Goal: Information Seeking & Learning: Check status

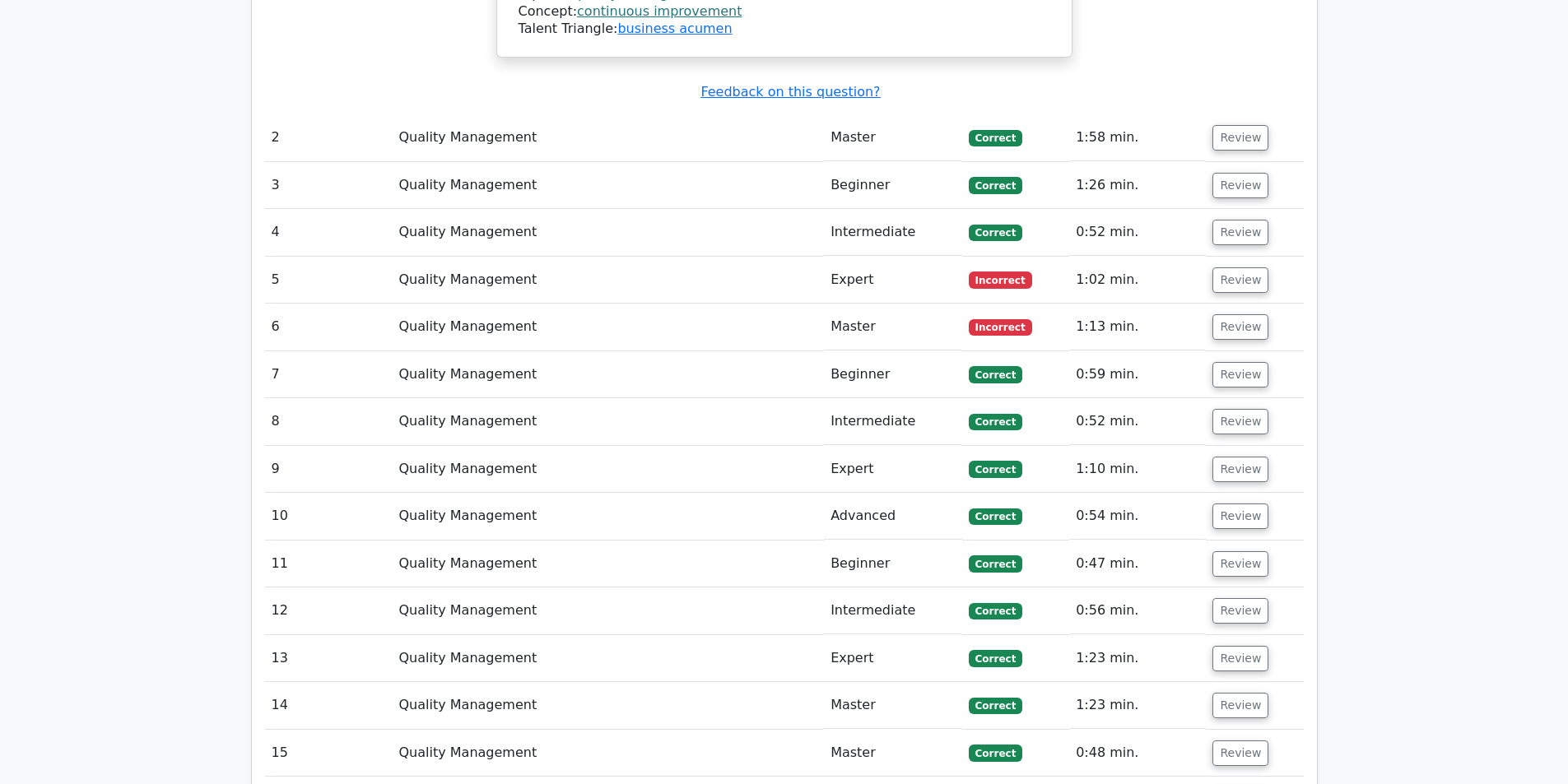
scroll to position [2963, 0]
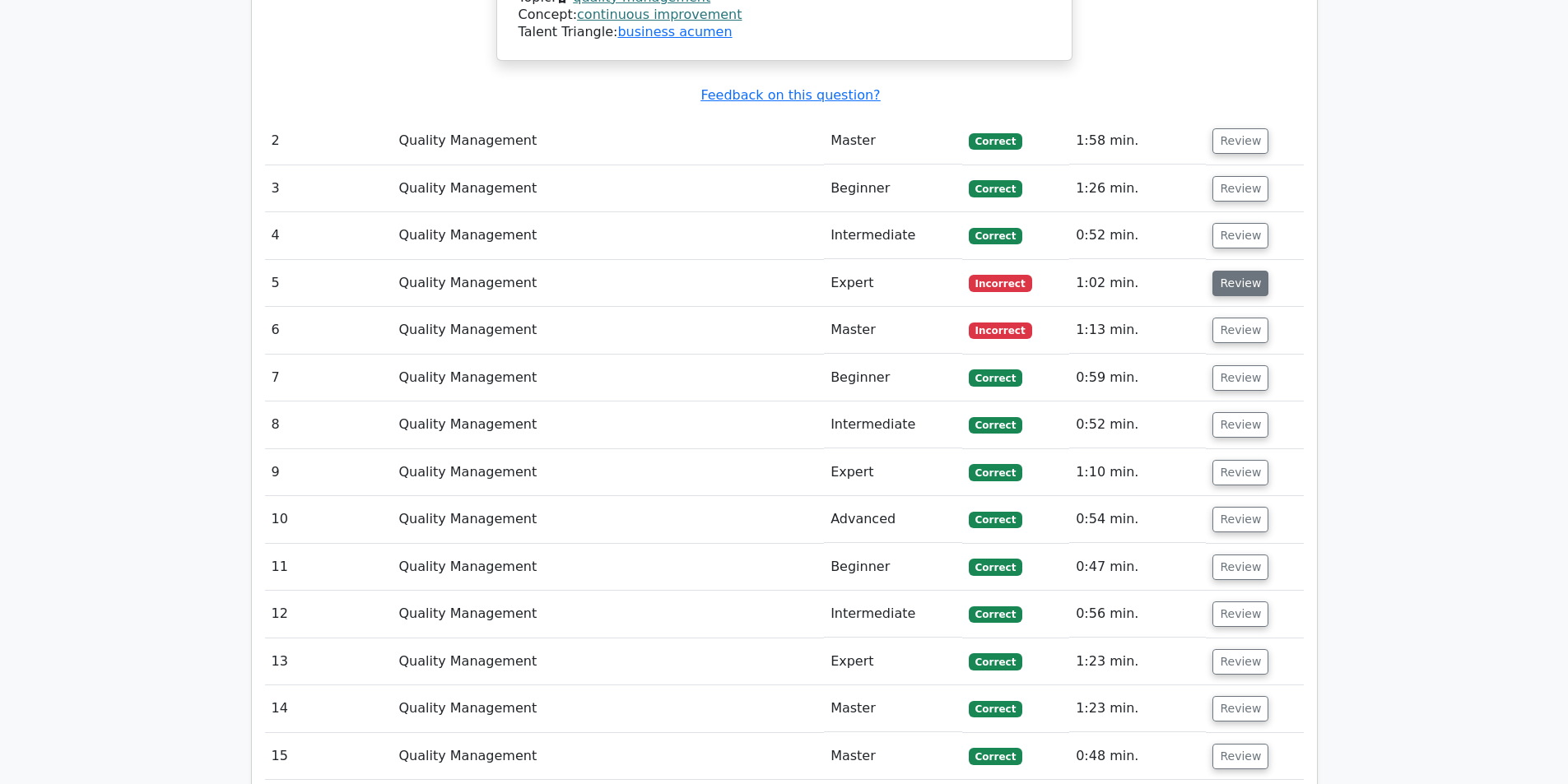
click at [1235, 271] on button "Review" at bounding box center [1240, 284] width 56 height 26
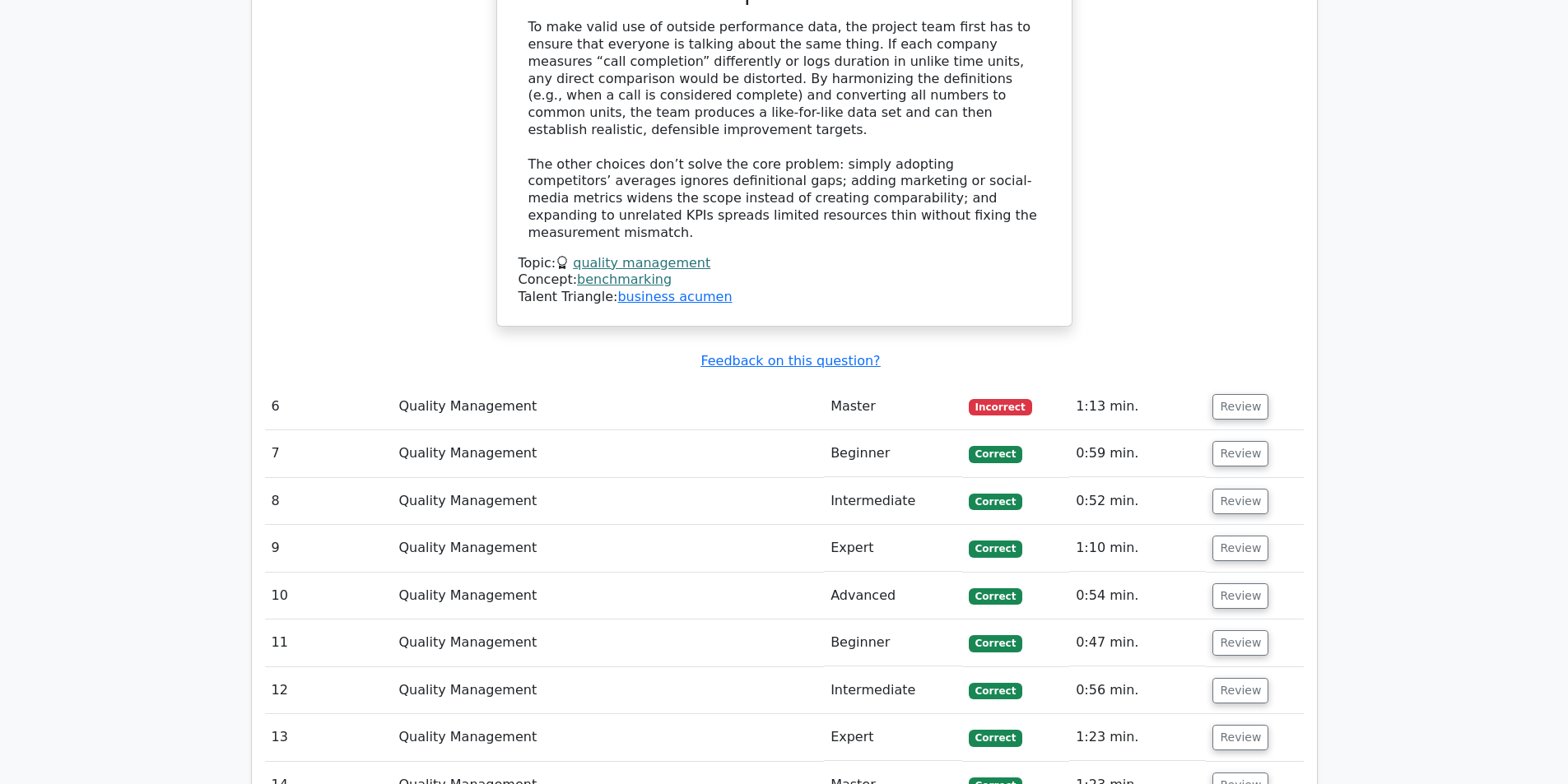
scroll to position [3787, 0]
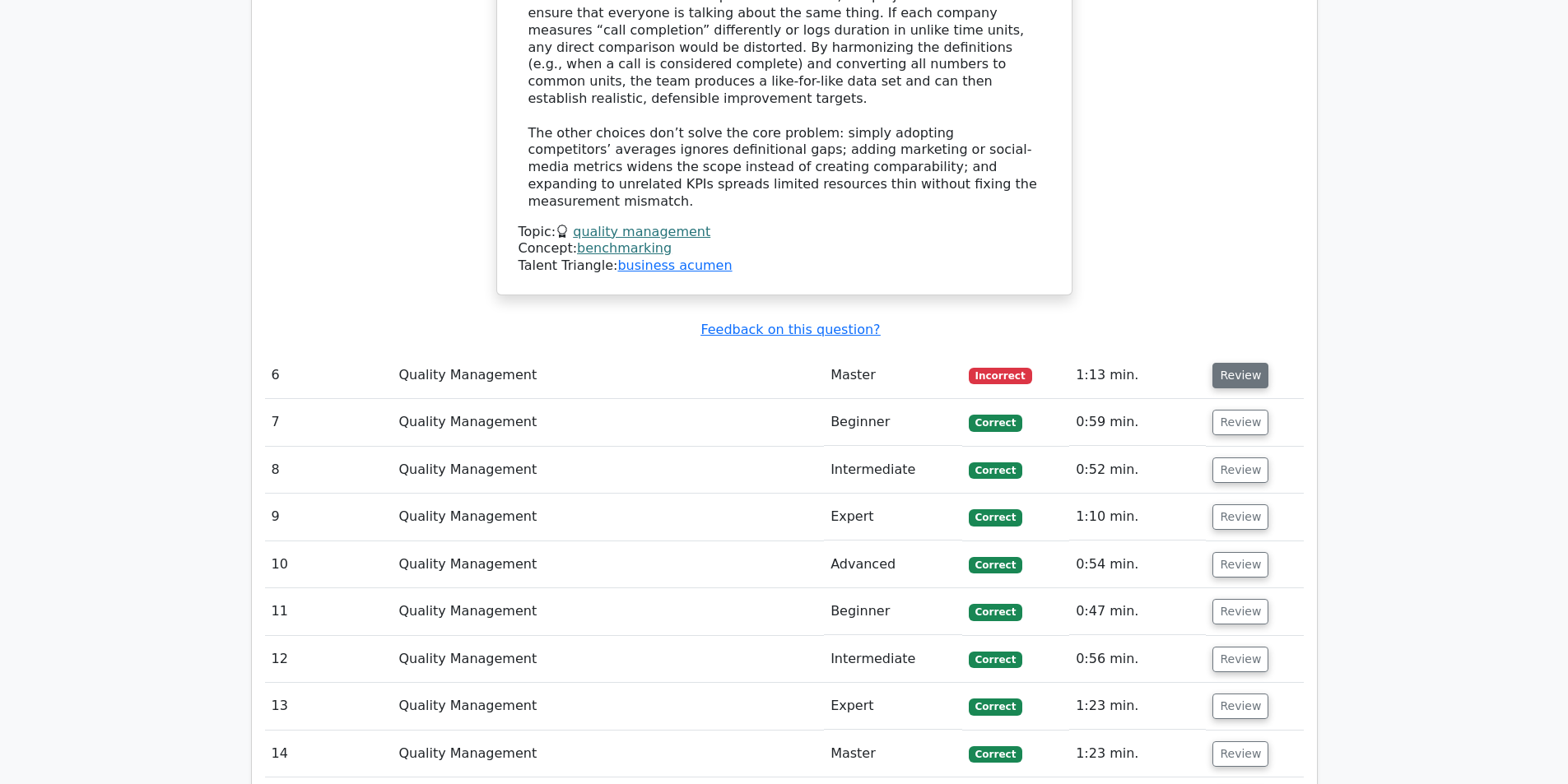
click at [1238, 363] on button "Review" at bounding box center [1240, 376] width 56 height 26
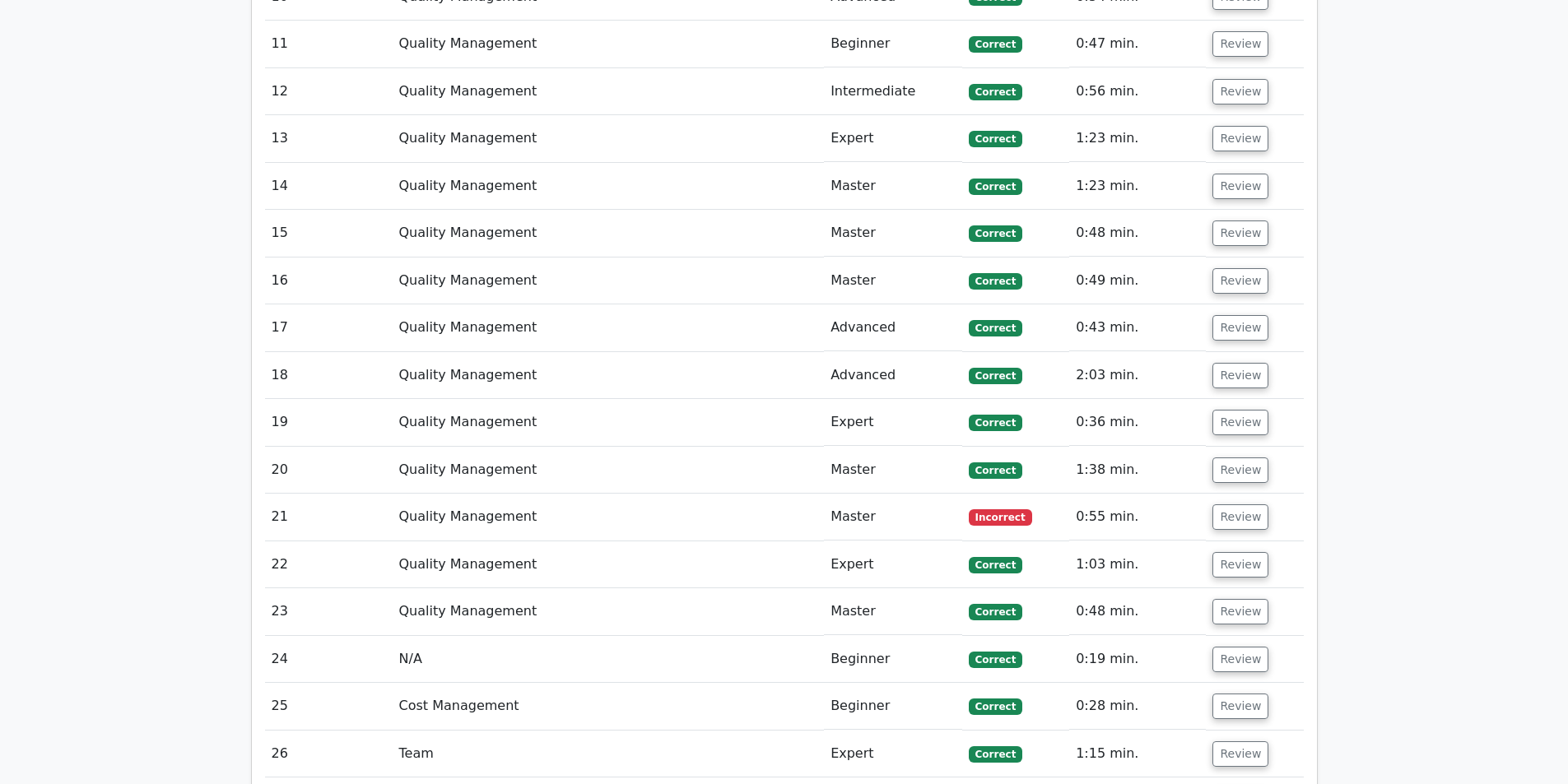
scroll to position [5268, 0]
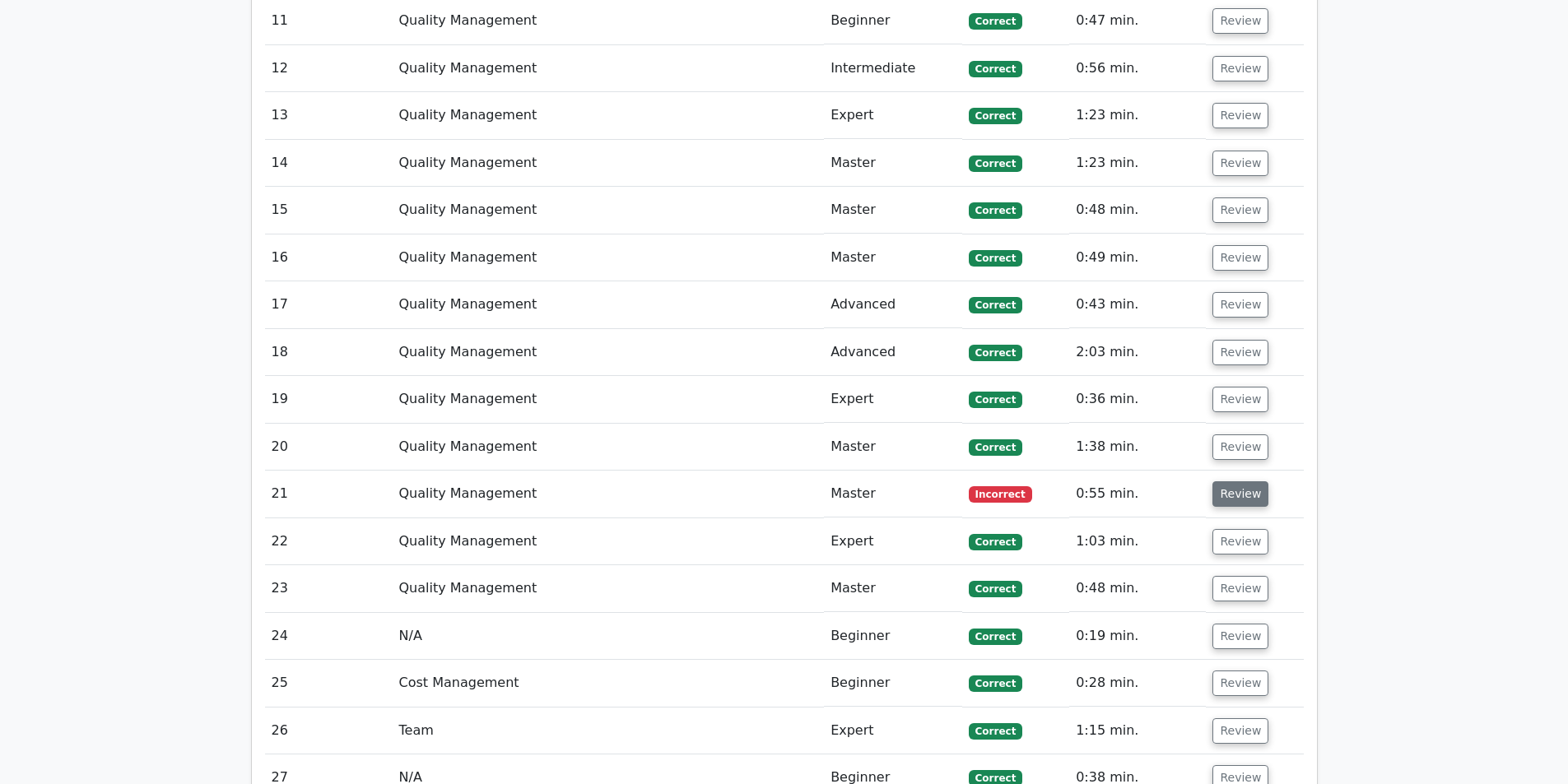
click at [1236, 481] on button "Review" at bounding box center [1240, 494] width 56 height 26
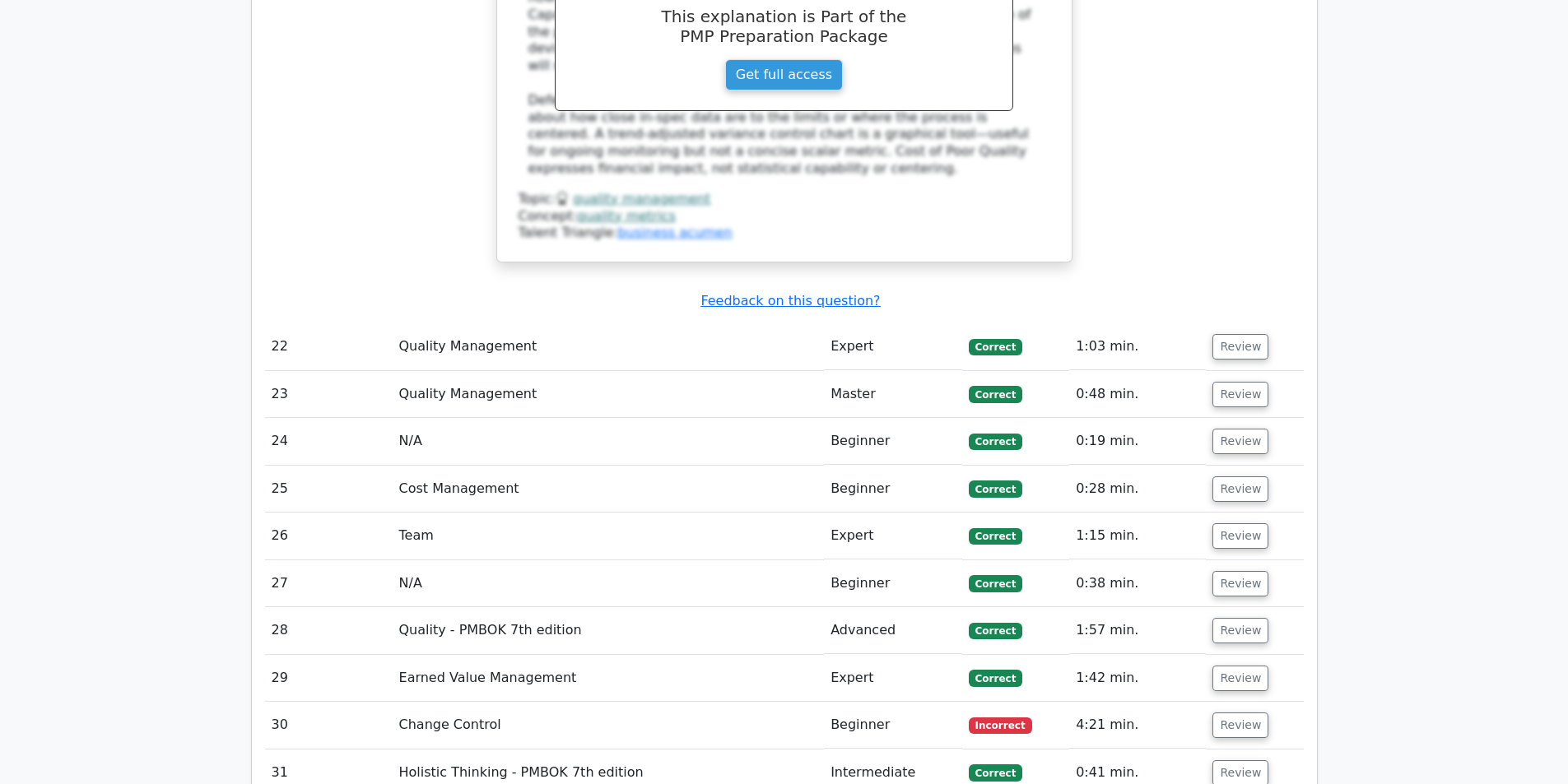
scroll to position [6420, 0]
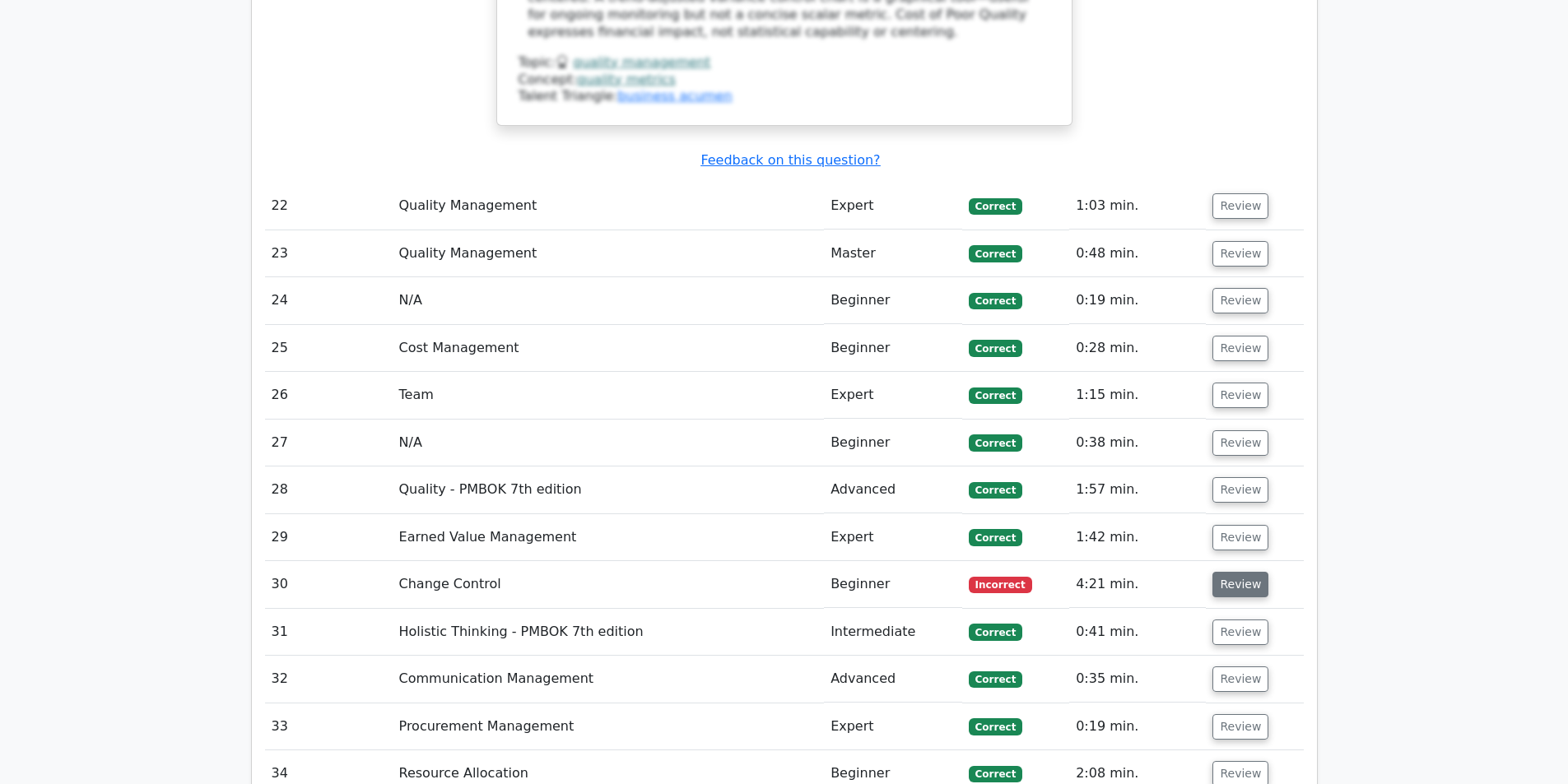
click at [1241, 572] on button "Review" at bounding box center [1240, 585] width 56 height 26
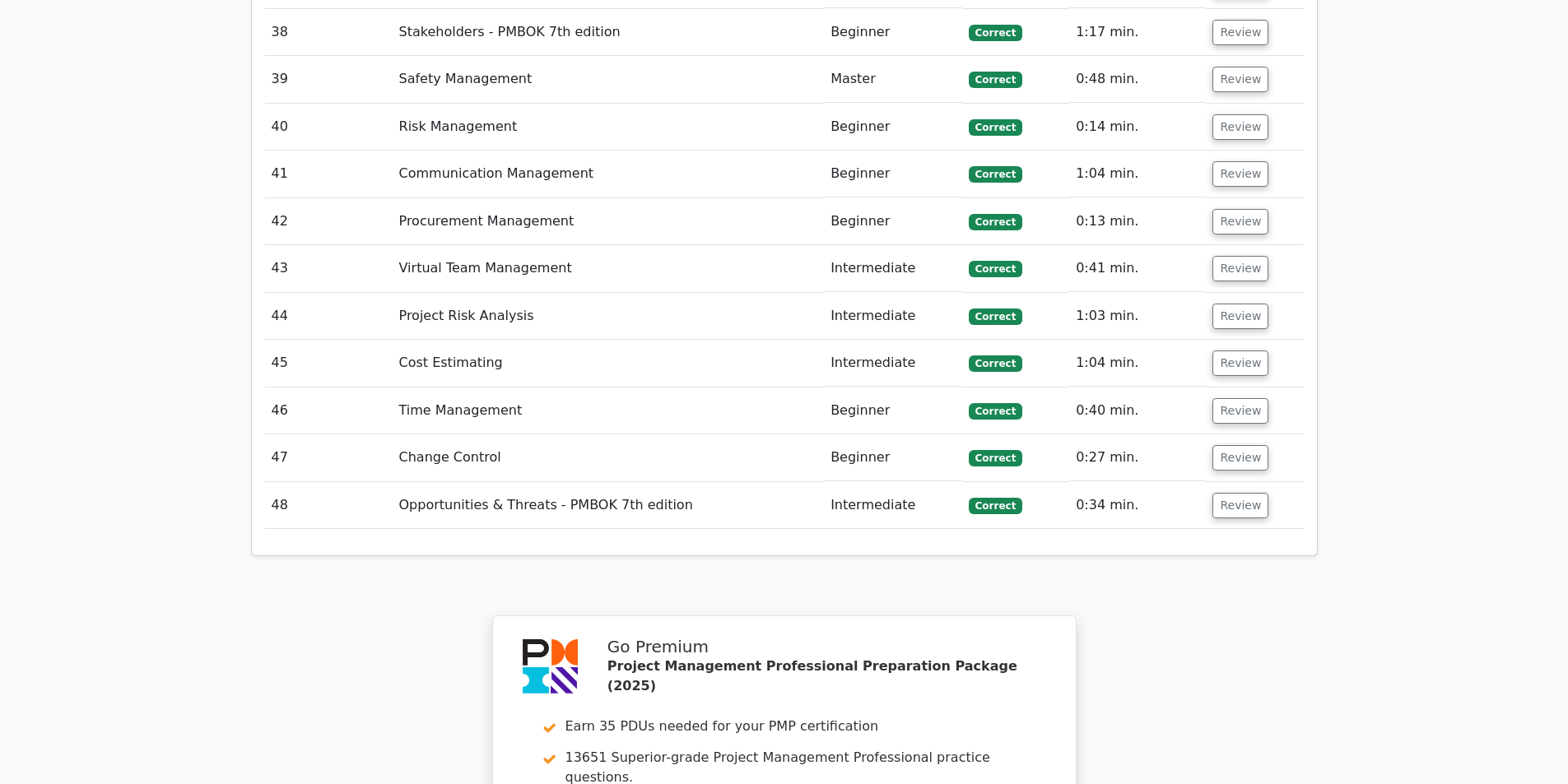
scroll to position [8396, 0]
